Goal: Information Seeking & Learning: Learn about a topic

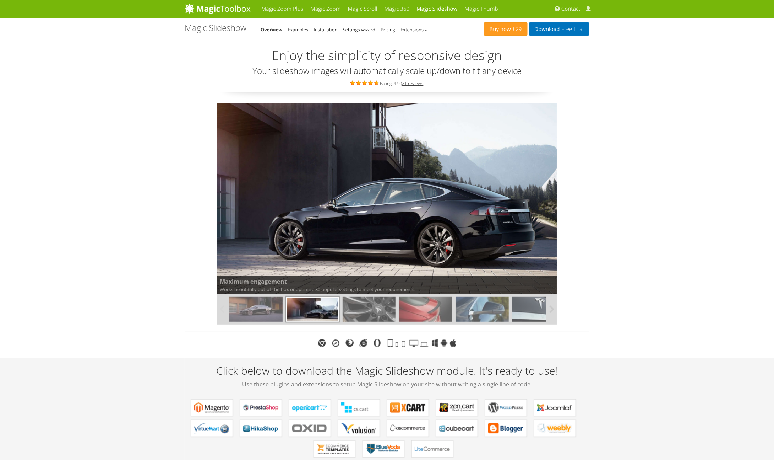
click at [358, 313] on img at bounding box center [369, 309] width 53 height 25
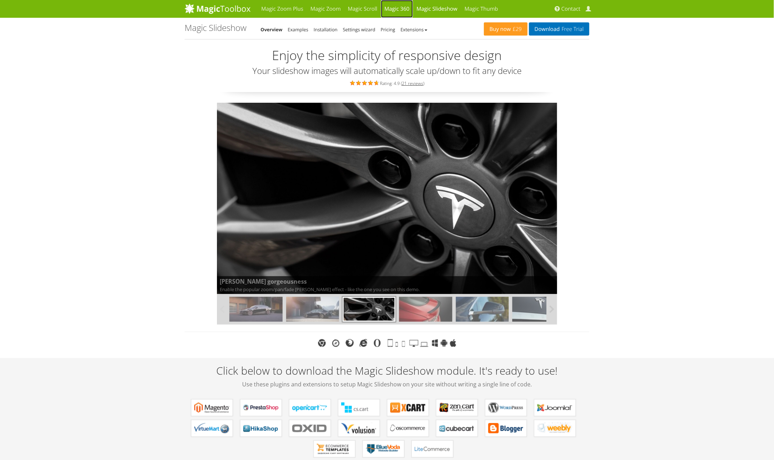
click at [402, 10] on link "Magic 360" at bounding box center [397, 9] width 32 height 18
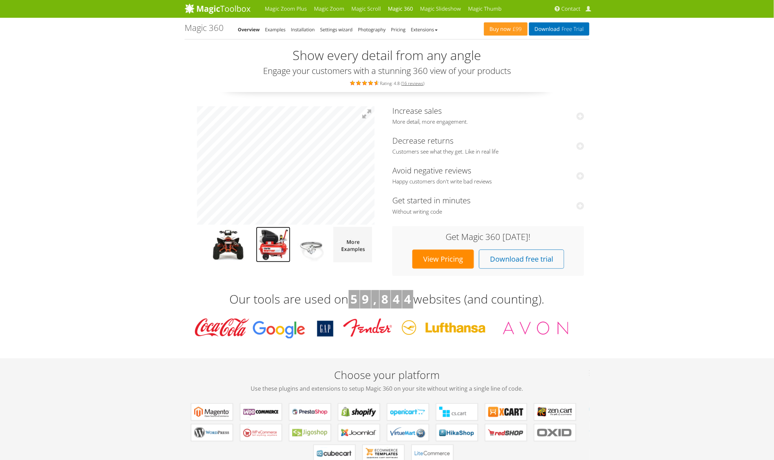
click at [276, 238] on img at bounding box center [273, 245] width 34 height 36
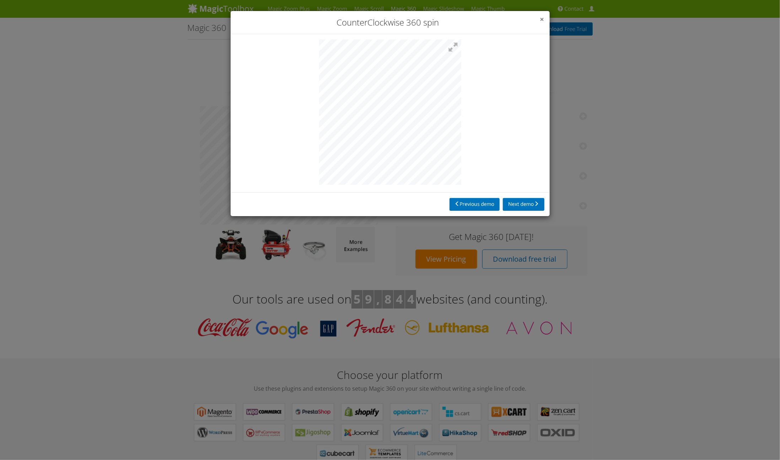
click at [544, 18] on span "×" at bounding box center [542, 19] width 4 height 10
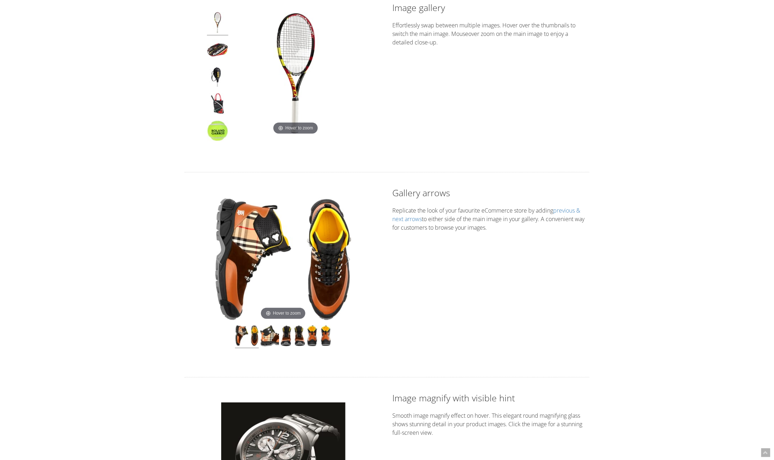
scroll to position [142, 0]
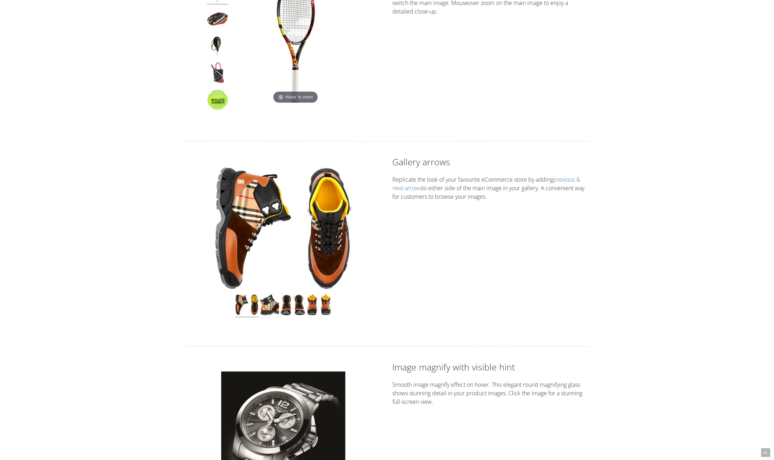
click at [269, 307] on img at bounding box center [269, 305] width 19 height 23
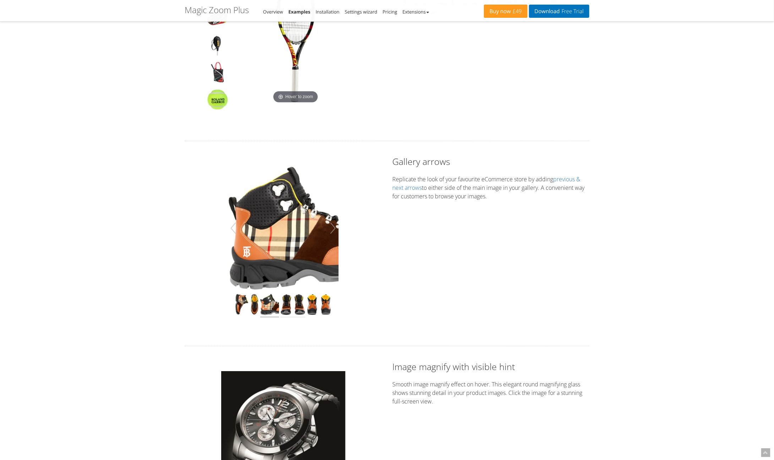
click at [289, 310] on img at bounding box center [293, 305] width 25 height 23
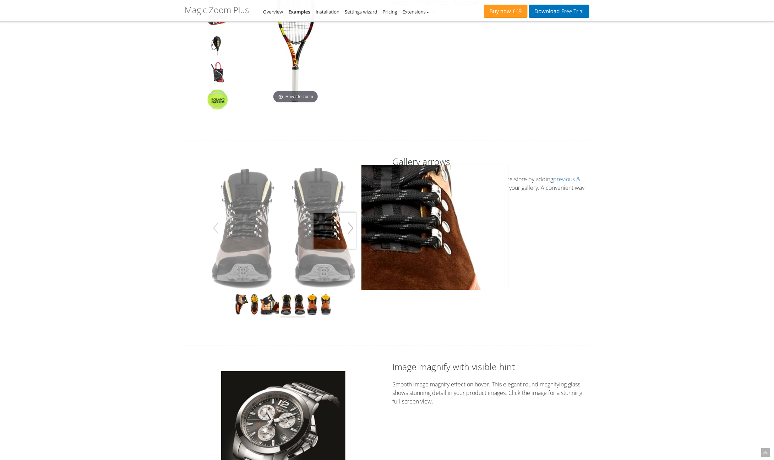
click at [352, 229] on button "button" at bounding box center [350, 228] width 11 height 20
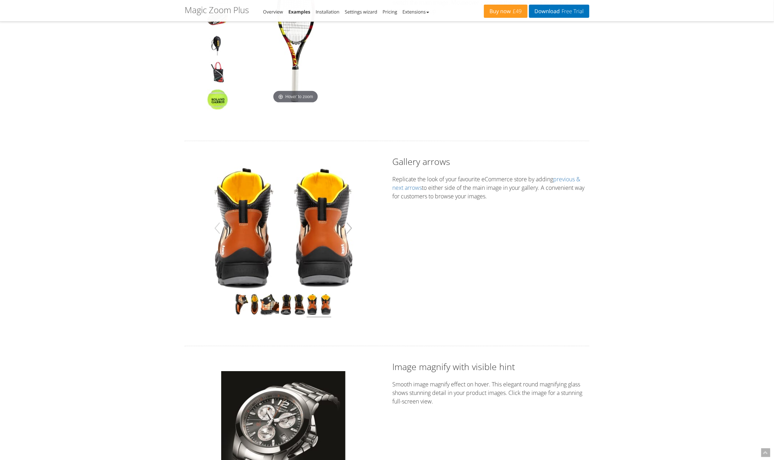
click at [352, 229] on button "button" at bounding box center [349, 228] width 11 height 20
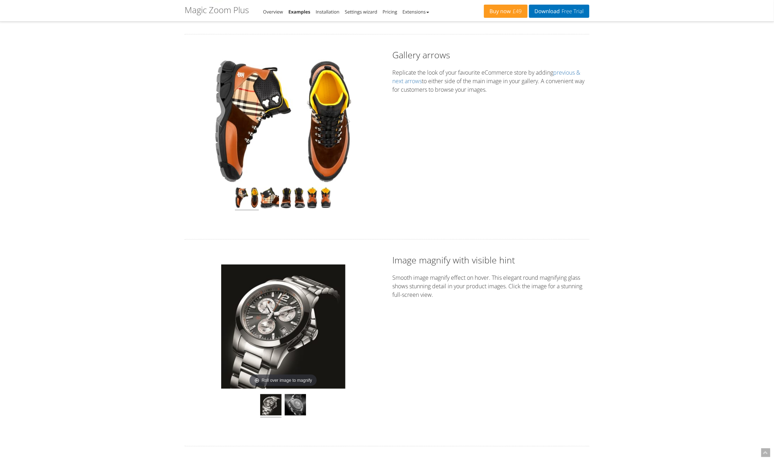
scroll to position [355, 0]
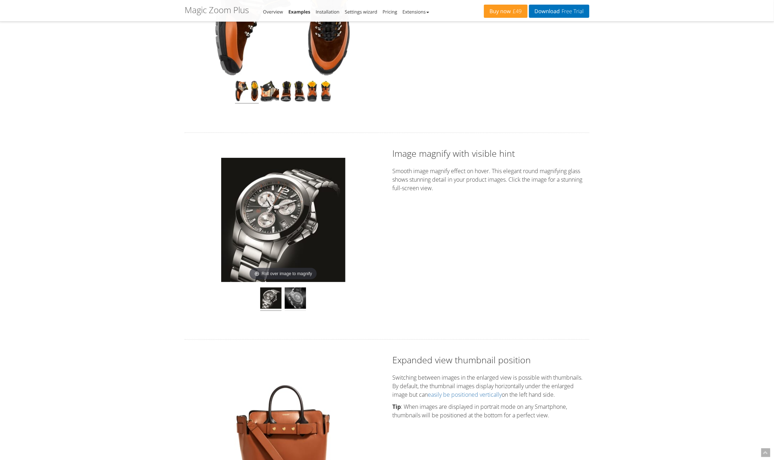
click at [296, 296] on img at bounding box center [295, 298] width 21 height 23
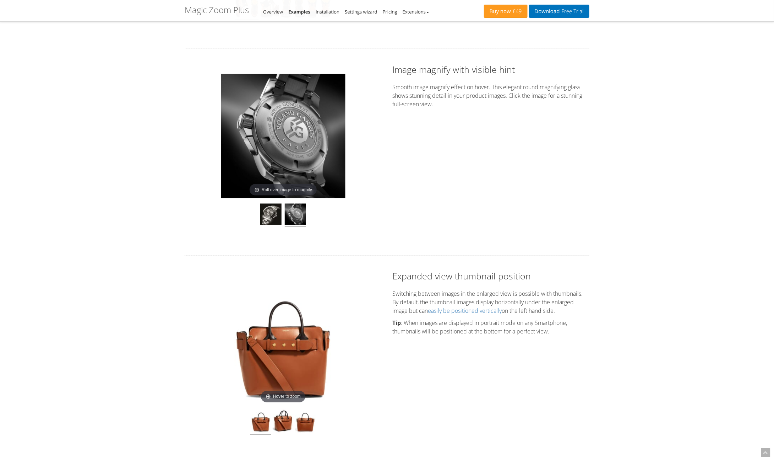
scroll to position [568, 0]
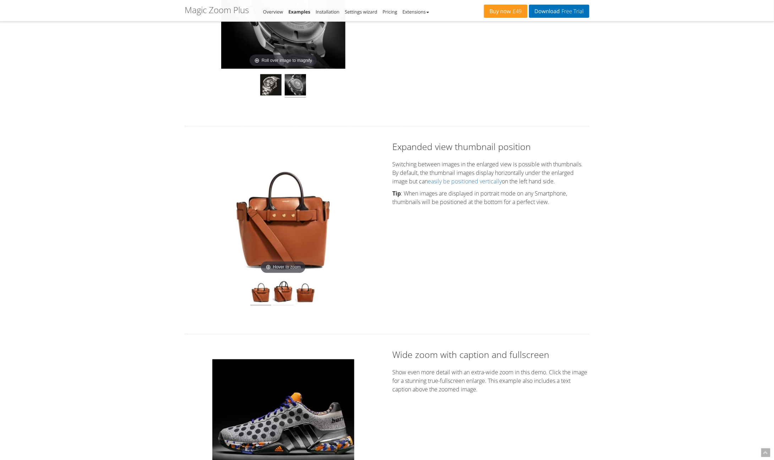
click at [282, 292] on img at bounding box center [283, 292] width 21 height 26
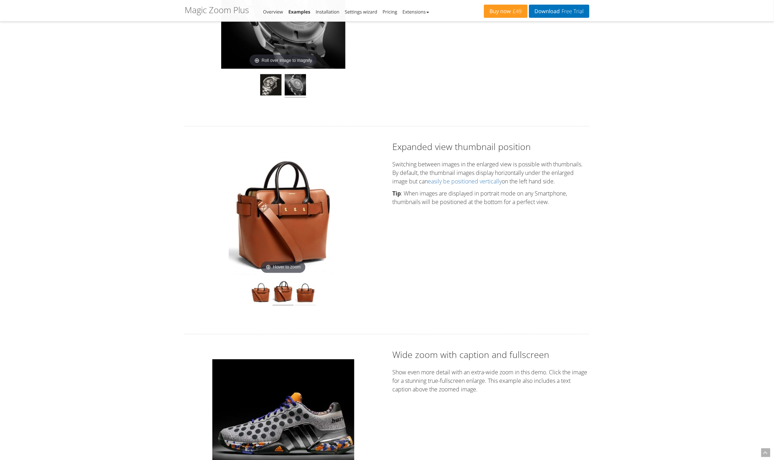
click at [306, 294] on img at bounding box center [305, 292] width 21 height 26
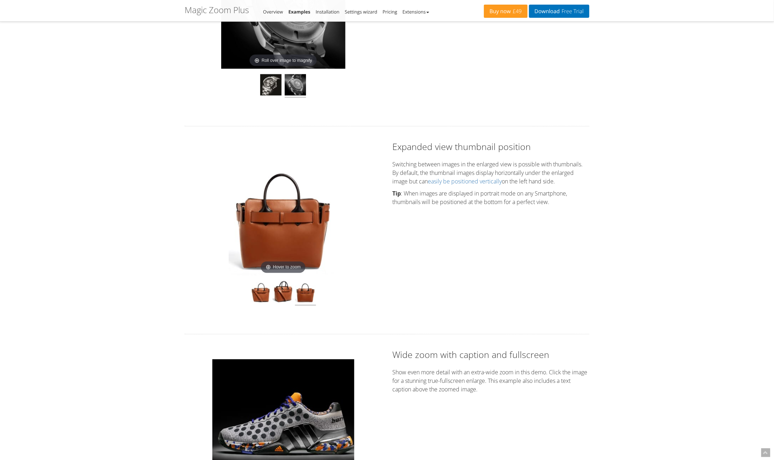
click at [284, 266] on img at bounding box center [283, 213] width 109 height 124
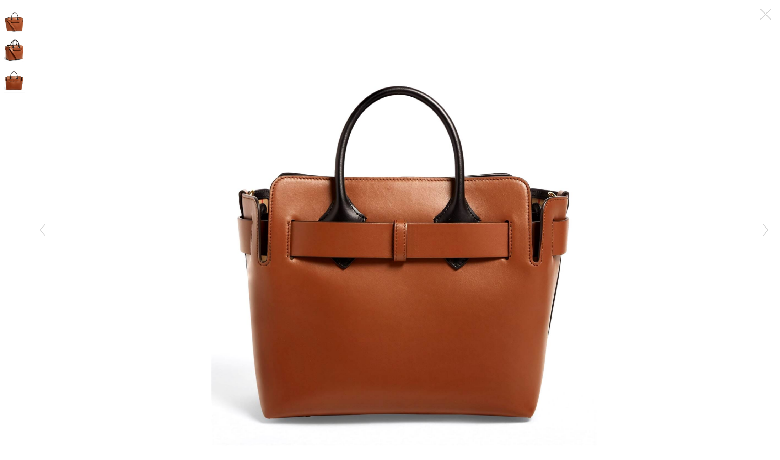
click at [284, 266] on img at bounding box center [403, 226] width 385 height 438
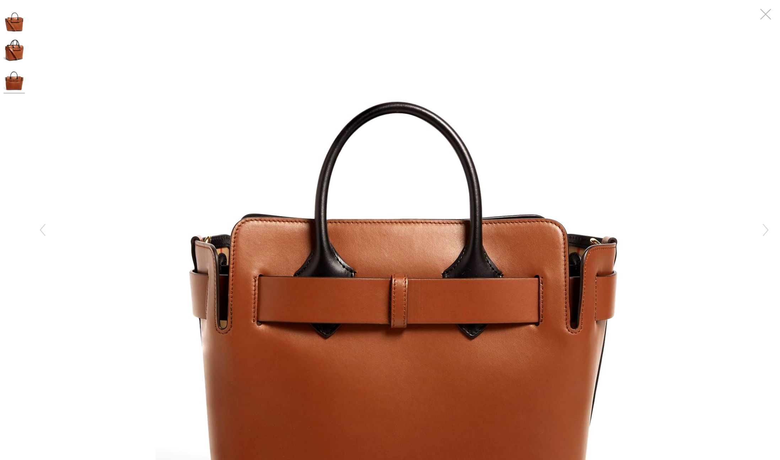
click at [770, 17] on button "button" at bounding box center [765, 14] width 21 height 21
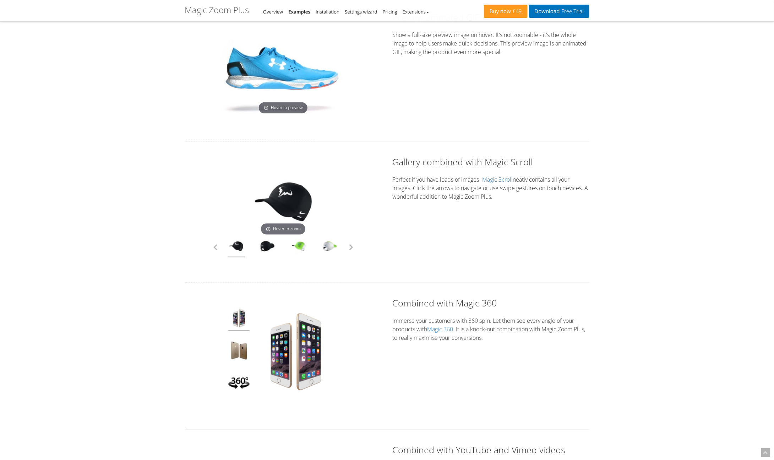
scroll to position [1669, 0]
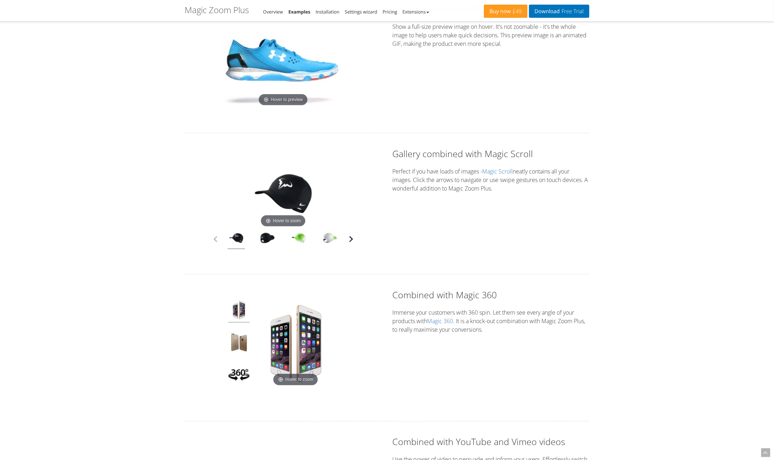
click at [356, 240] on button "button" at bounding box center [351, 239] width 11 height 11
click at [354, 240] on button "button" at bounding box center [351, 239] width 11 height 11
click at [330, 238] on link at bounding box center [330, 239] width 18 height 20
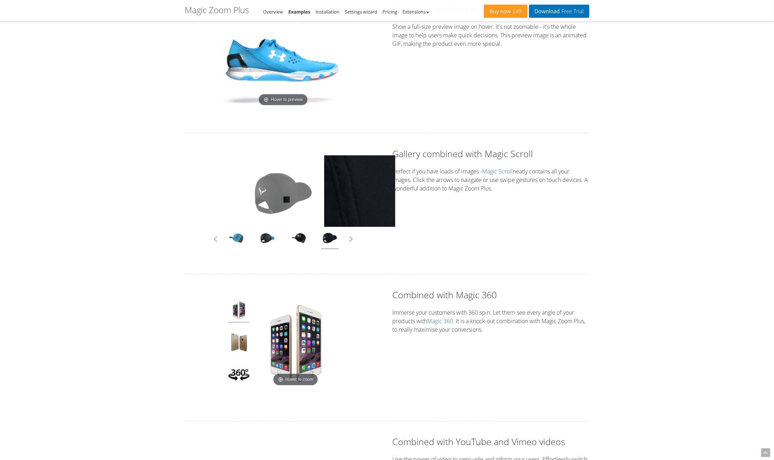
click at [287, 197] on img at bounding box center [283, 193] width 71 height 71
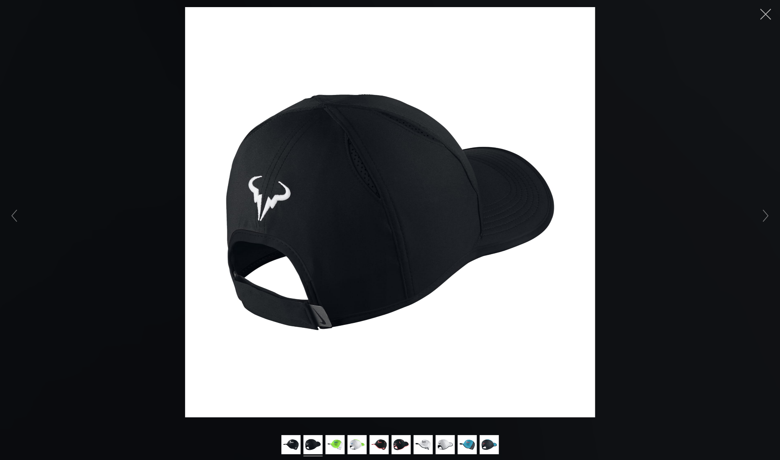
click at [768, 11] on button "button" at bounding box center [765, 14] width 21 height 21
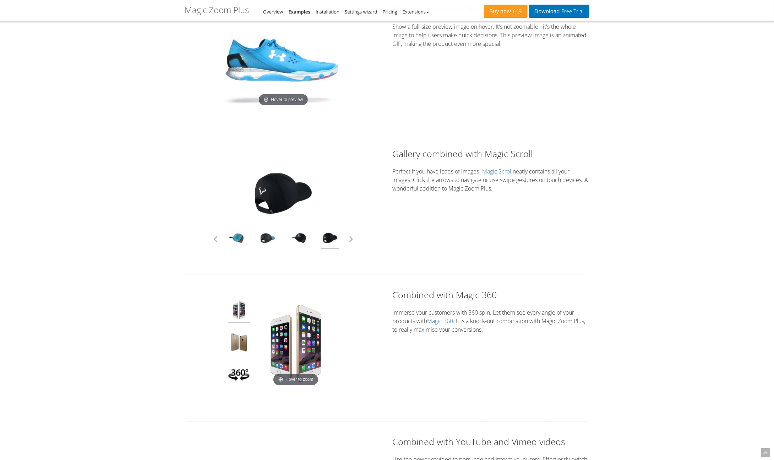
scroll to position [1811, 0]
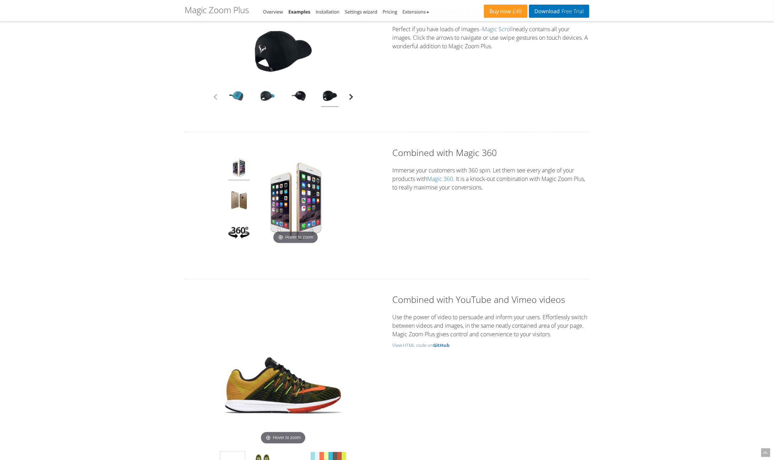
click at [355, 97] on button "button" at bounding box center [351, 97] width 11 height 11
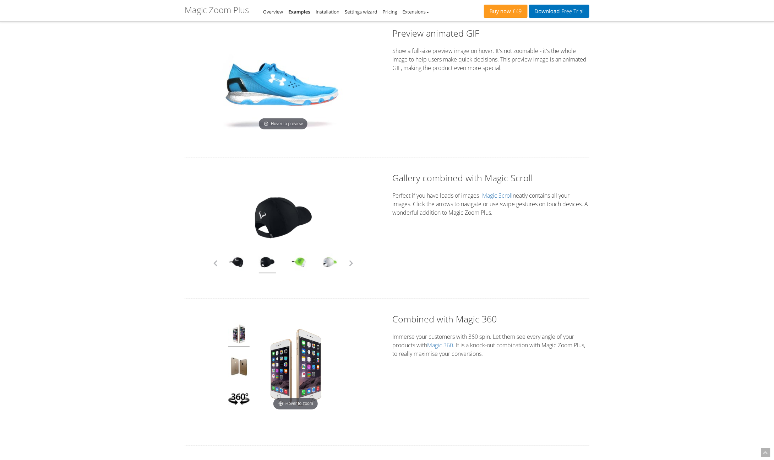
scroll to position [1598, 0]
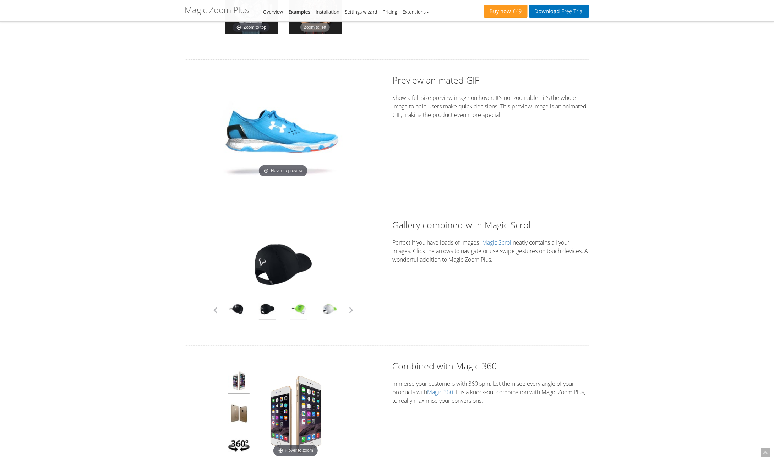
click at [301, 305] on link at bounding box center [299, 310] width 18 height 20
click at [330, 309] on link at bounding box center [330, 310] width 18 height 20
click at [294, 307] on link at bounding box center [299, 310] width 18 height 20
click at [263, 311] on link at bounding box center [268, 310] width 18 height 20
click at [228, 305] on link at bounding box center [237, 310] width 18 height 20
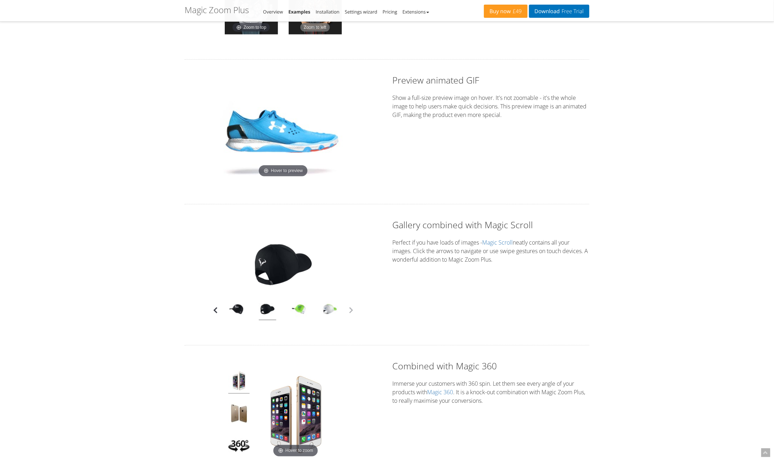
click at [215, 305] on button "button" at bounding box center [215, 310] width 11 height 11
click at [354, 311] on button "button" at bounding box center [351, 310] width 11 height 11
click at [327, 307] on link at bounding box center [330, 310] width 18 height 20
click at [307, 308] on link at bounding box center [299, 310] width 18 height 20
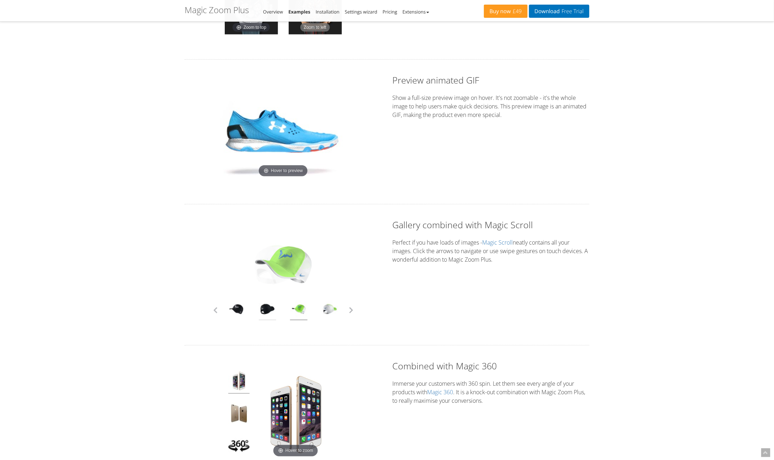
click at [266, 306] on link at bounding box center [268, 310] width 18 height 20
click at [245, 305] on div at bounding box center [236, 310] width 31 height 20
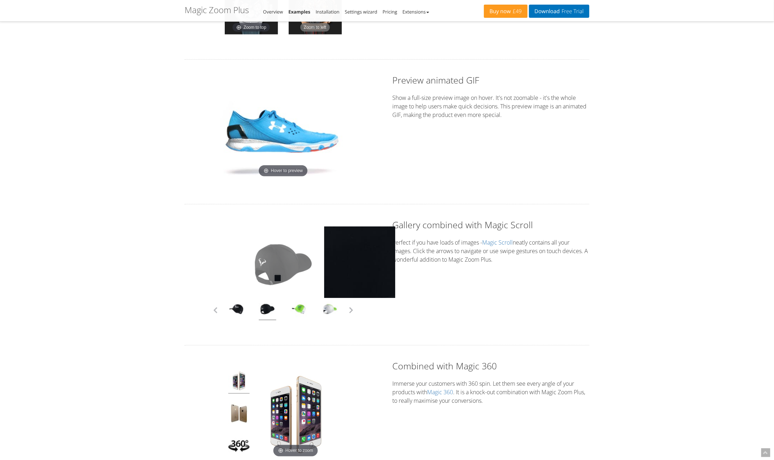
click at [278, 276] on img at bounding box center [283, 264] width 71 height 71
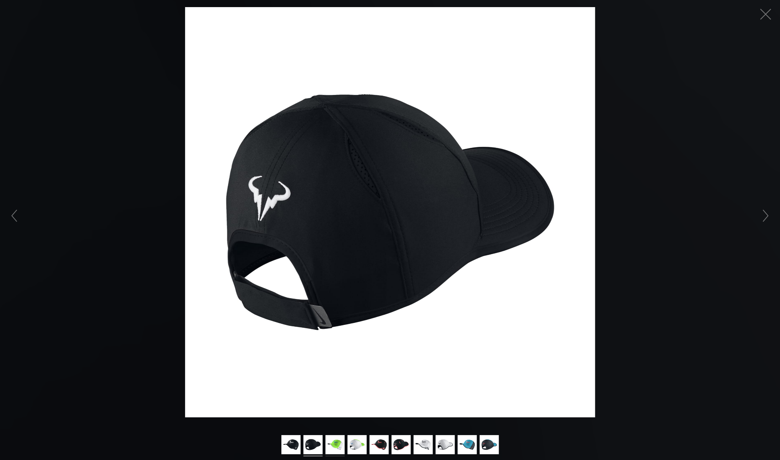
click at [329, 442] on img at bounding box center [334, 445] width 19 height 21
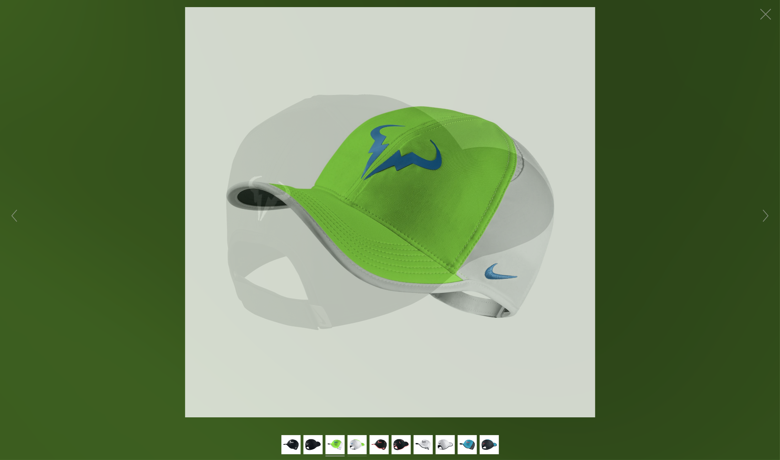
click at [351, 445] on img at bounding box center [356, 445] width 19 height 21
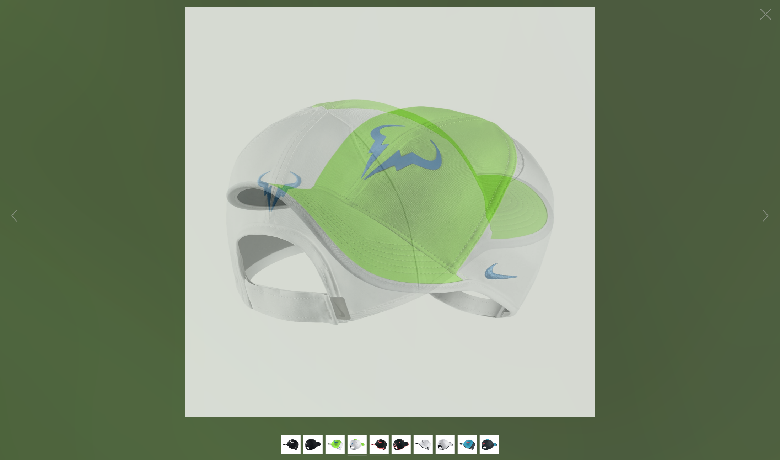
click at [378, 446] on img at bounding box center [378, 445] width 19 height 21
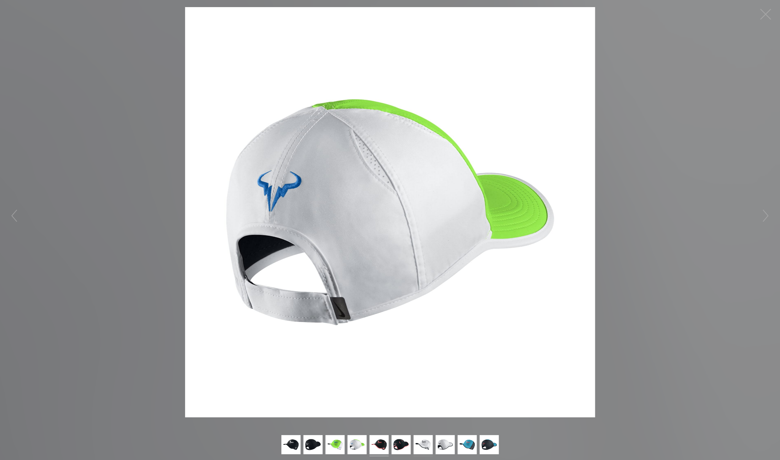
click at [416, 441] on img at bounding box center [422, 445] width 19 height 21
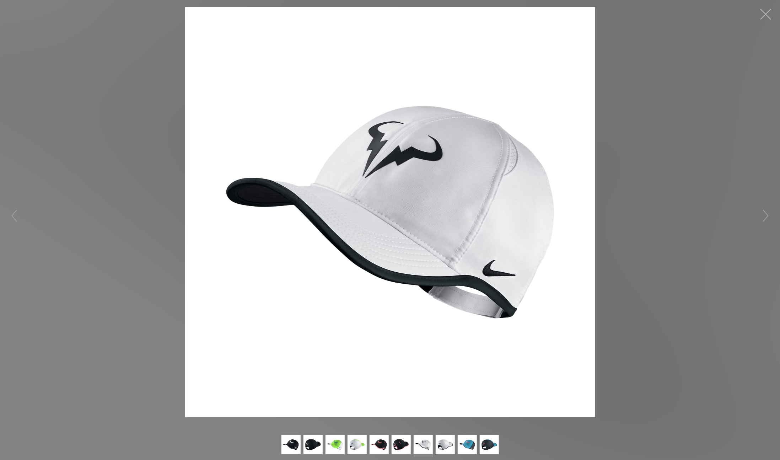
click at [765, 14] on button "button" at bounding box center [765, 14] width 21 height 21
